Goal: Unclear

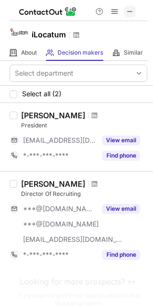
click at [127, 10] on span at bounding box center [130, 12] width 8 height 8
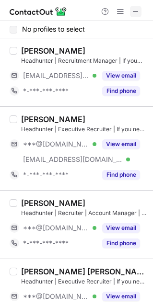
click at [134, 11] on span at bounding box center [135, 12] width 8 height 8
